Goal: Task Accomplishment & Management: Manage account settings

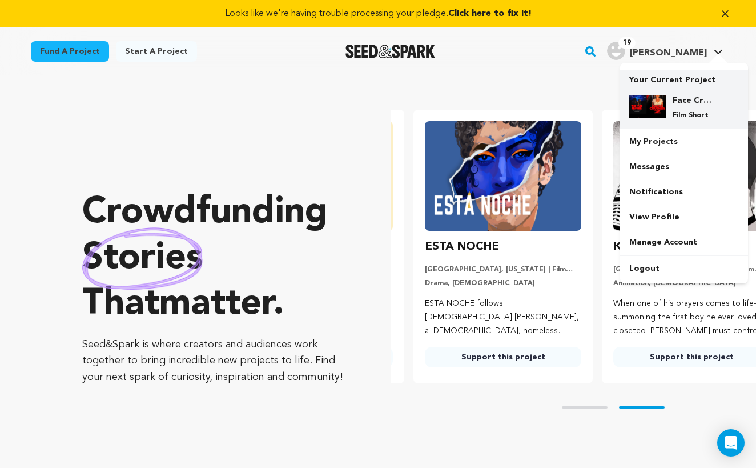
scroll to position [0, 198]
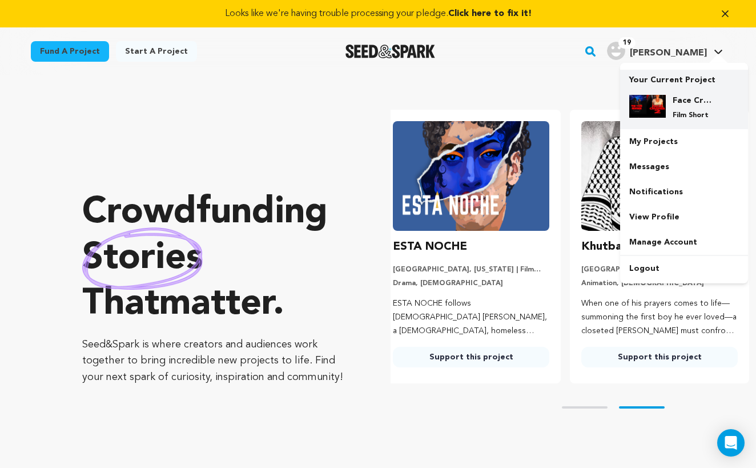
click at [689, 112] on p "Film Short" at bounding box center [693, 115] width 41 height 9
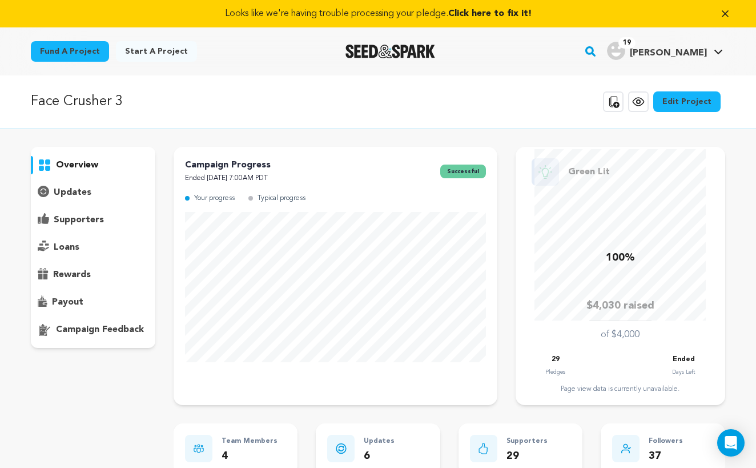
click at [82, 278] on p "rewards" at bounding box center [72, 275] width 38 height 14
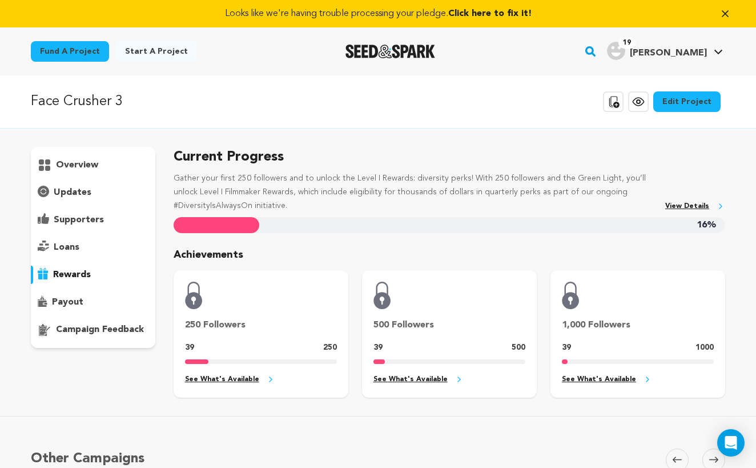
click at [85, 227] on div "supporters" at bounding box center [93, 220] width 124 height 18
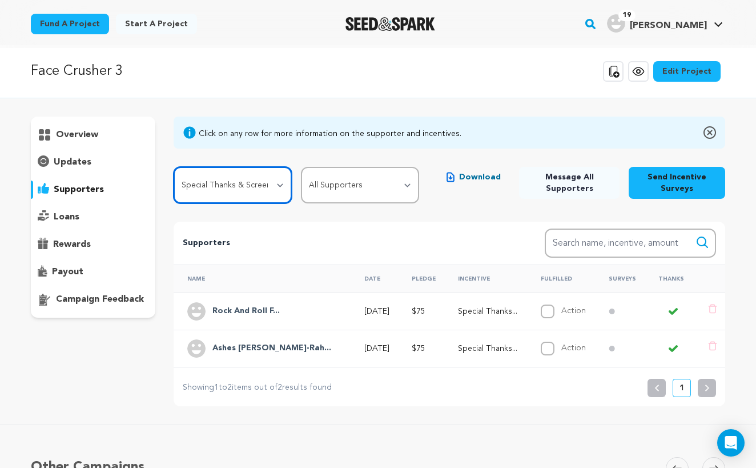
scroll to position [50, 0]
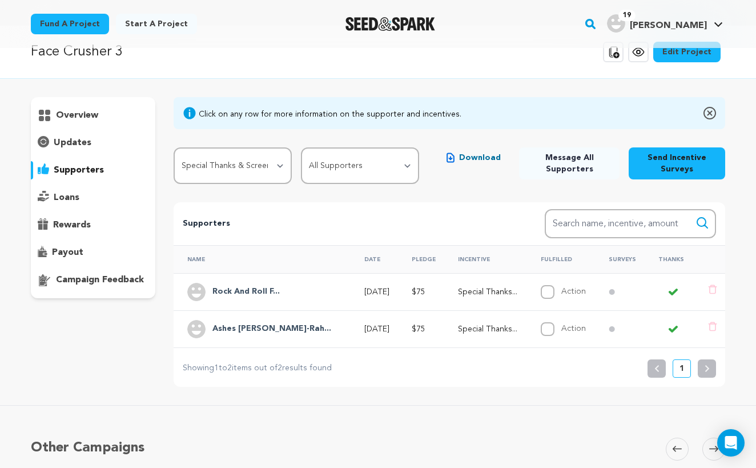
click at [258, 330] on h4 "Ashes Homon-Rah..." at bounding box center [271, 329] width 119 height 14
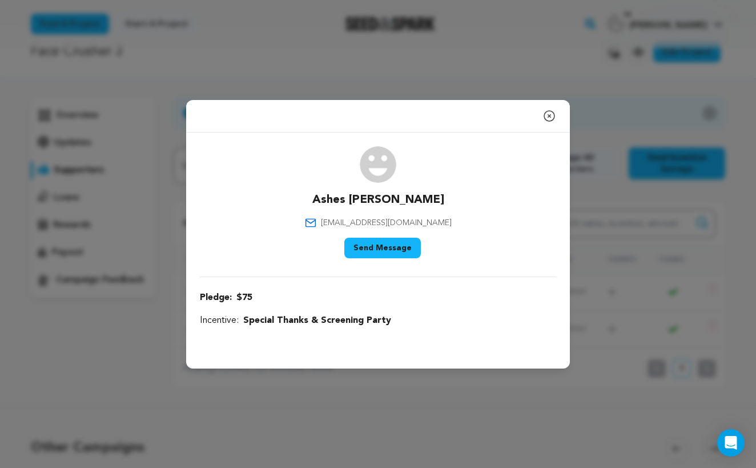
click at [548, 118] on icon "button" at bounding box center [550, 116] width 14 height 14
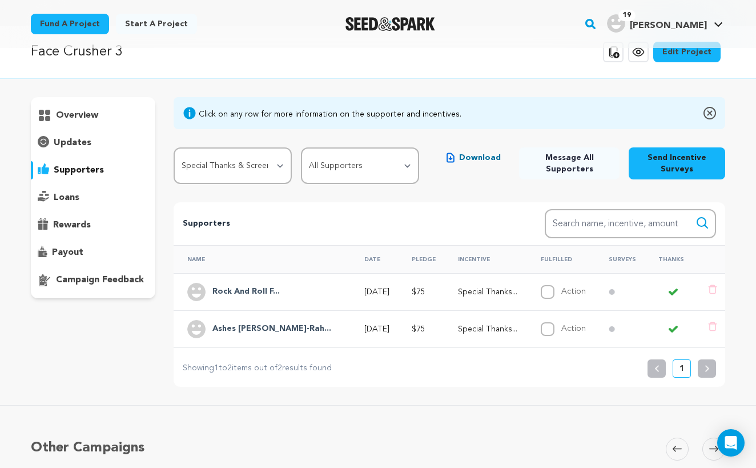
click at [243, 289] on h4 "Rock And Roll F..." at bounding box center [245, 292] width 67 height 14
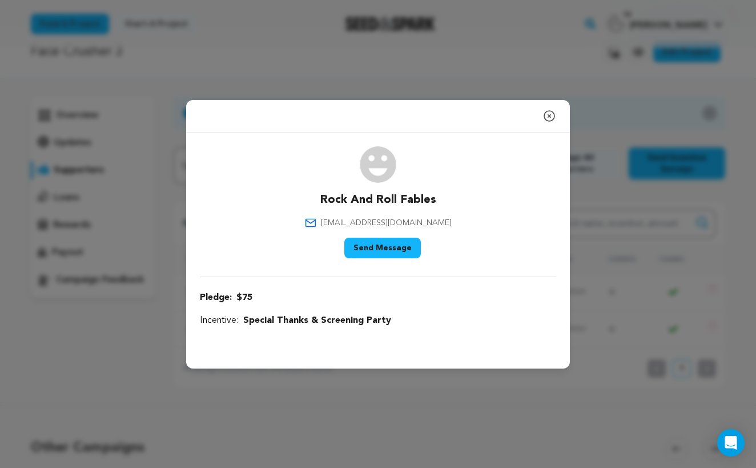
click at [549, 118] on icon "button" at bounding box center [550, 116] width 14 height 14
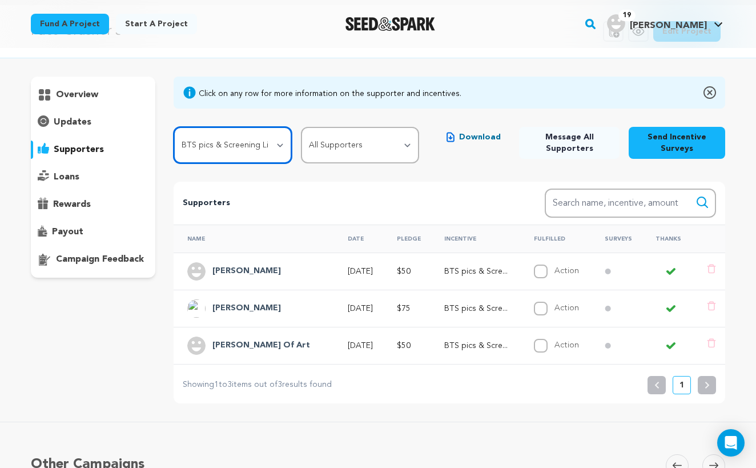
scroll to position [67, 0]
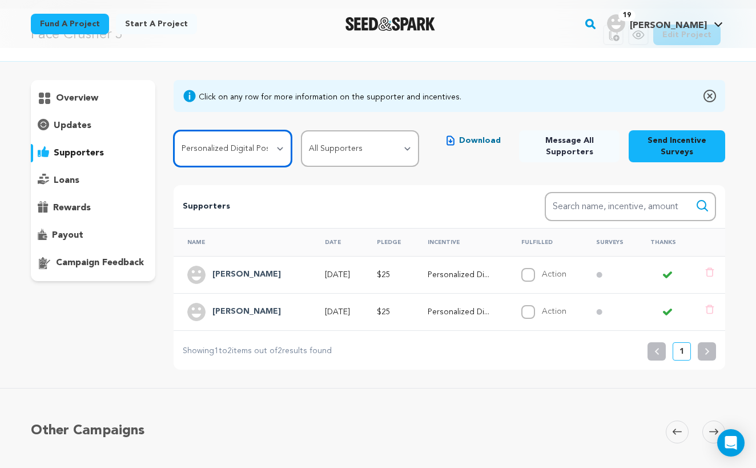
select select "107574"
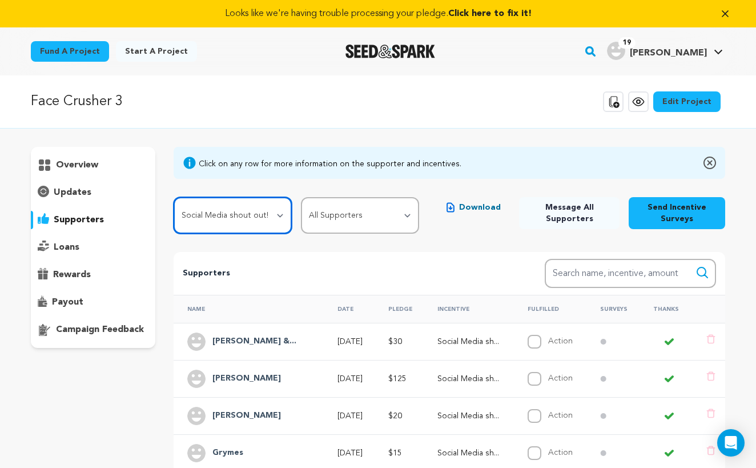
scroll to position [0, 0]
select select
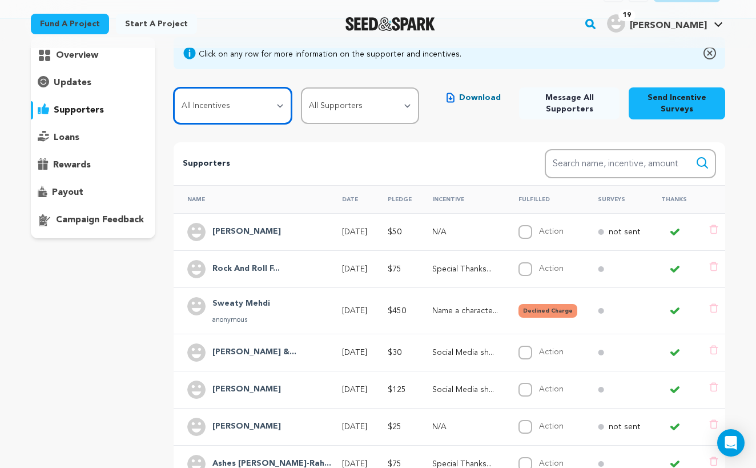
scroll to position [118, 0]
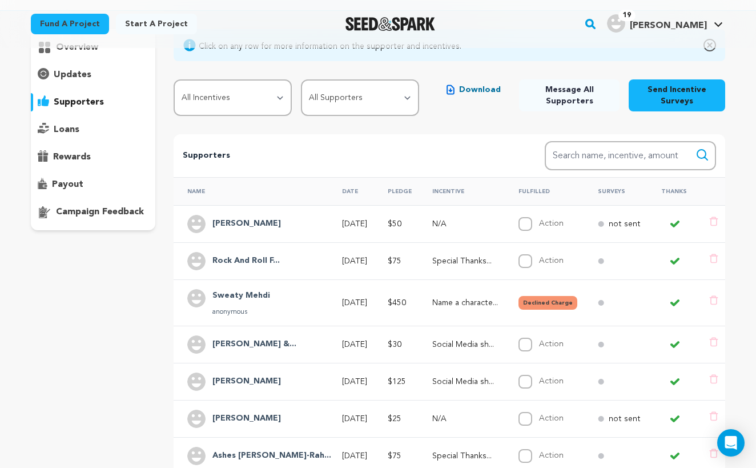
click at [405, 190] on th "Pledge" at bounding box center [396, 191] width 45 height 28
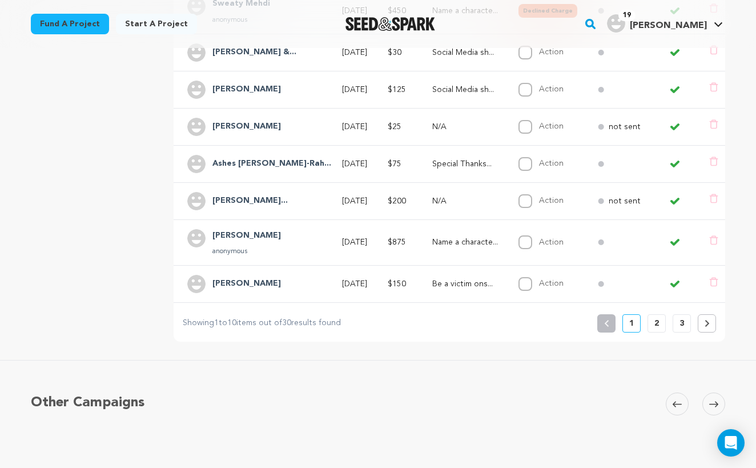
scroll to position [416, 0]
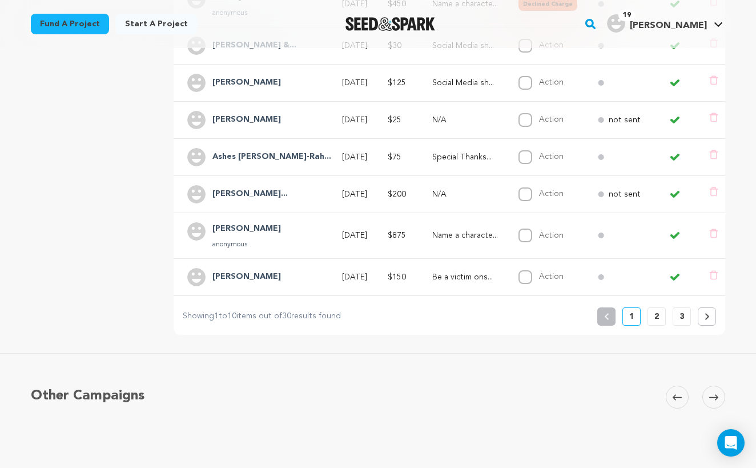
click at [707, 320] on button at bounding box center [707, 316] width 18 height 18
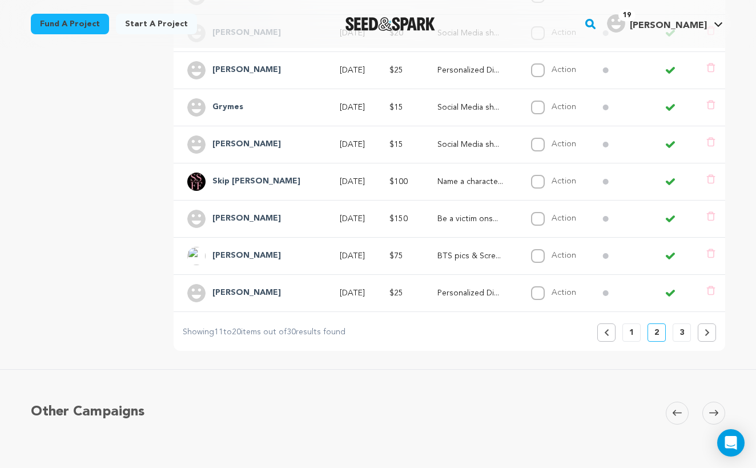
scroll to position [397, 0]
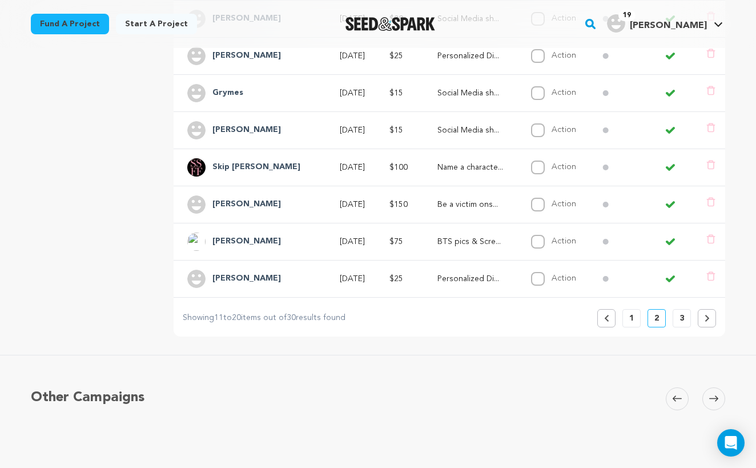
click at [705, 326] on button at bounding box center [707, 318] width 18 height 18
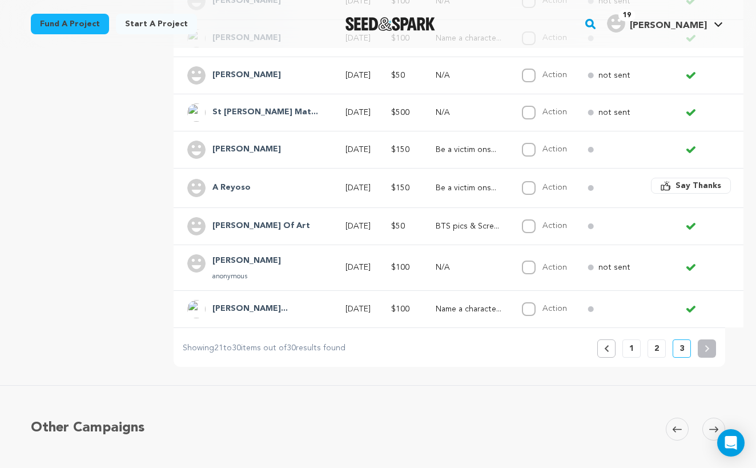
scroll to position [424, 0]
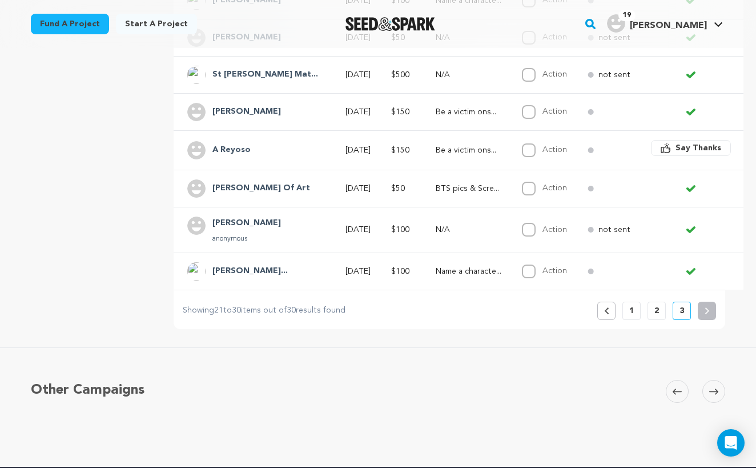
click at [656, 312] on p "2" at bounding box center [656, 310] width 5 height 11
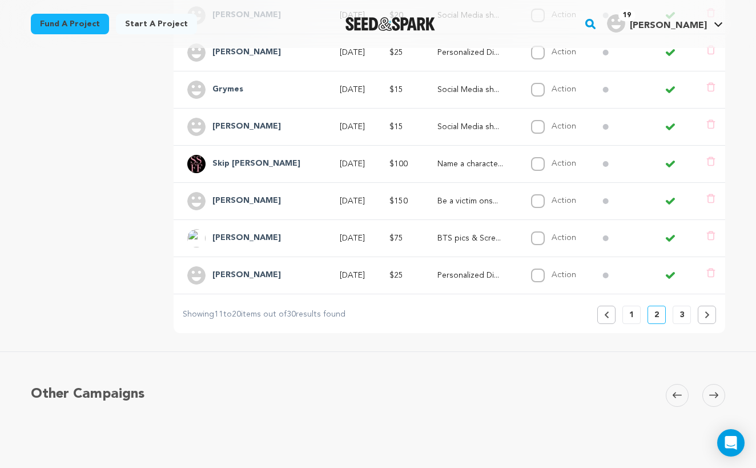
scroll to position [408, 0]
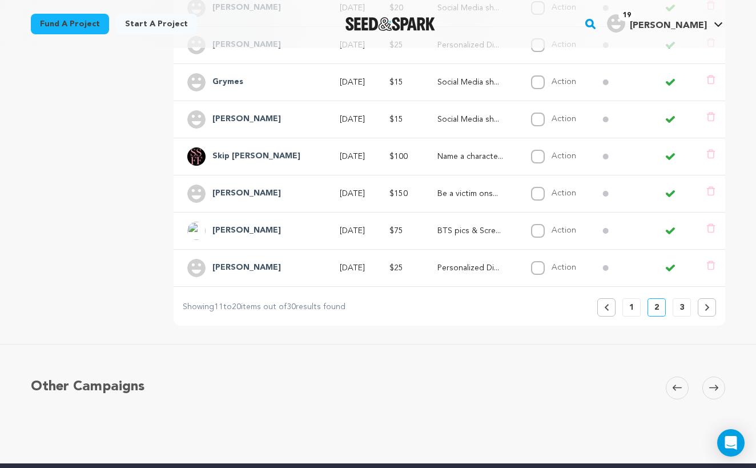
click at [630, 305] on p "1" at bounding box center [631, 307] width 5 height 11
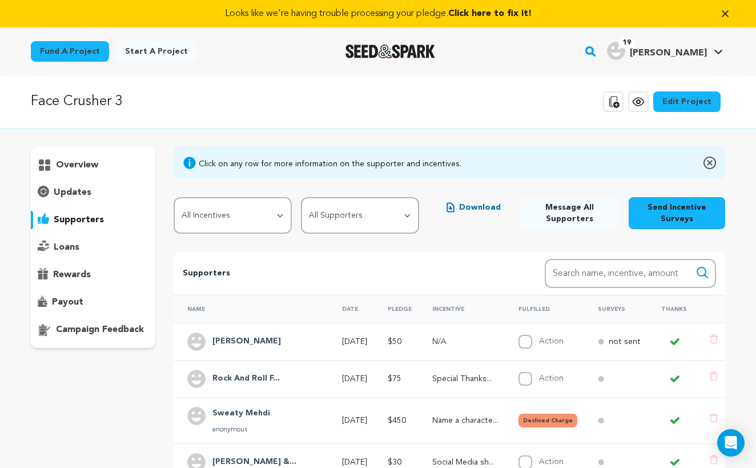
scroll to position [0, 0]
